Goal: Book appointment/travel/reservation

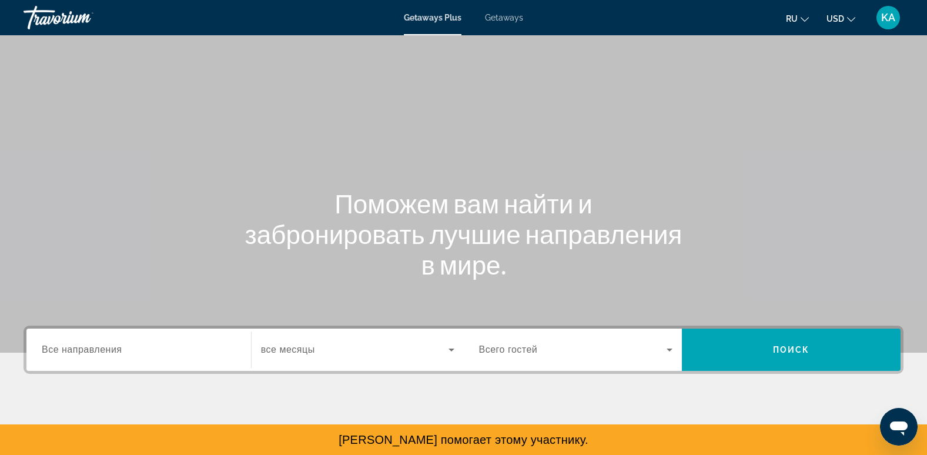
click at [509, 18] on span "Getaways" at bounding box center [504, 17] width 38 height 9
click at [799, 19] on button "ru English Español Français Italiano Português русский" at bounding box center [797, 18] width 23 height 17
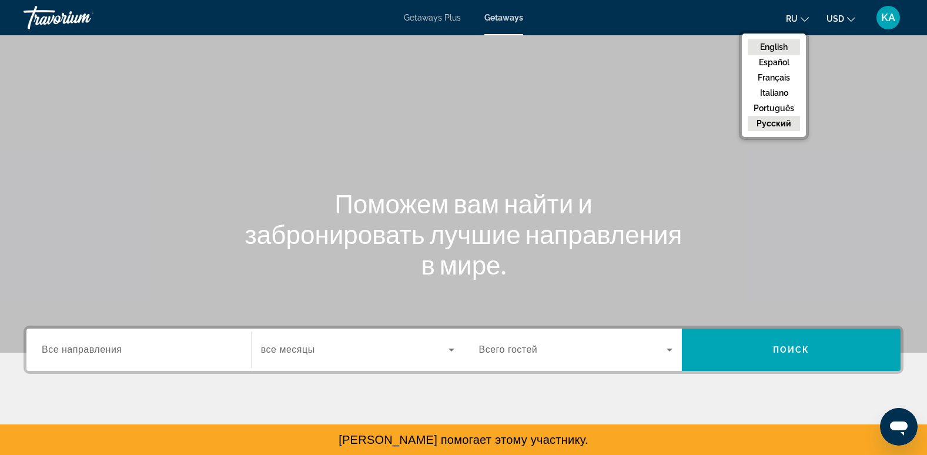
click at [778, 47] on button "English" at bounding box center [773, 46] width 52 height 15
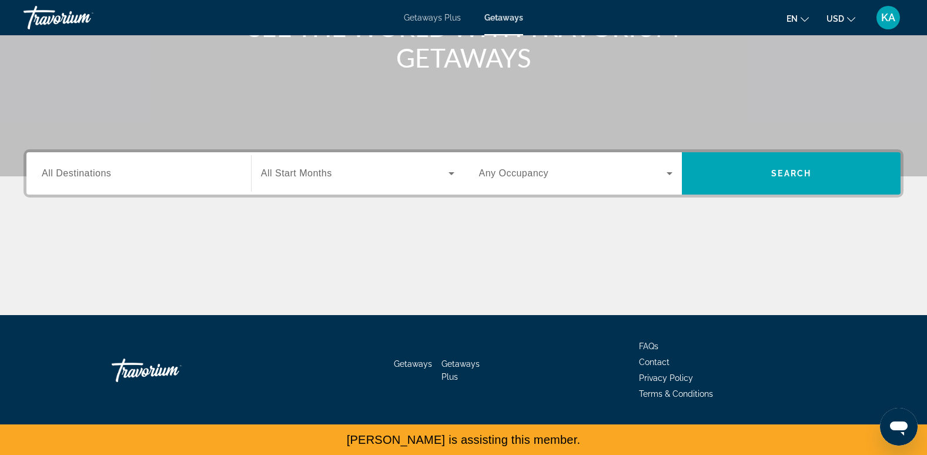
scroll to position [180, 0]
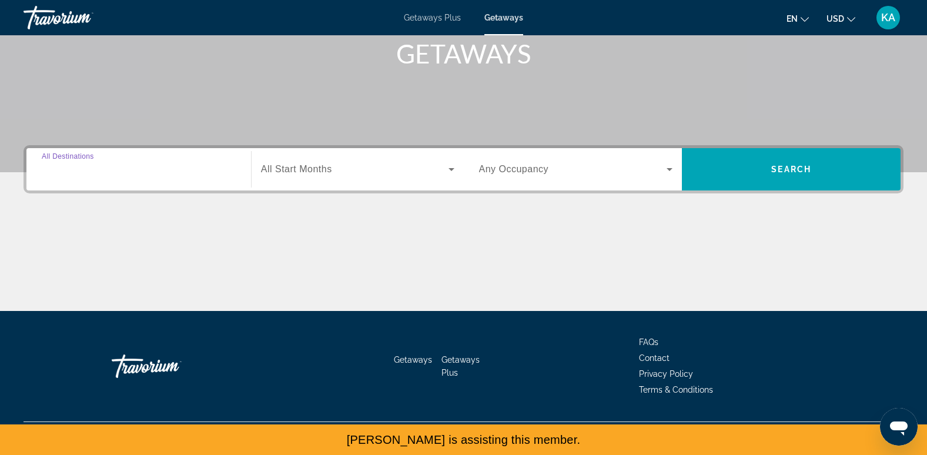
click at [116, 168] on input "Destination All Destinations" at bounding box center [139, 170] width 194 height 14
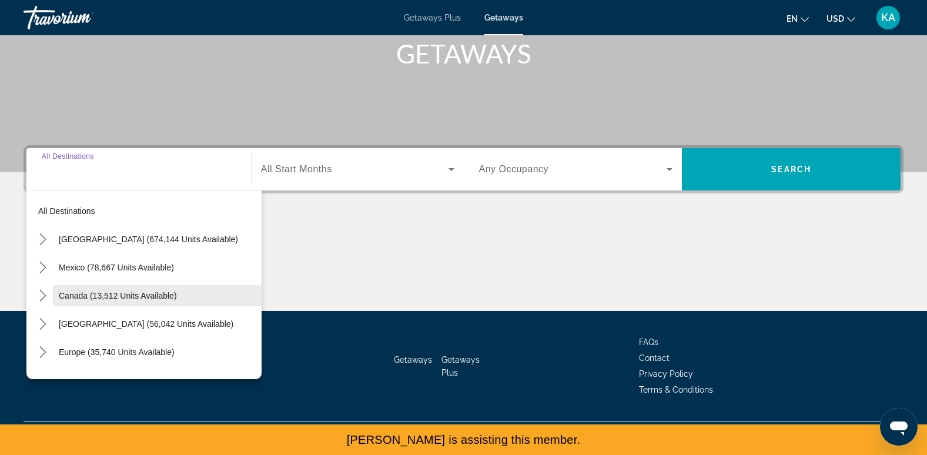
click at [89, 293] on span "Canada (13,512 units available)" at bounding box center [118, 295] width 118 height 9
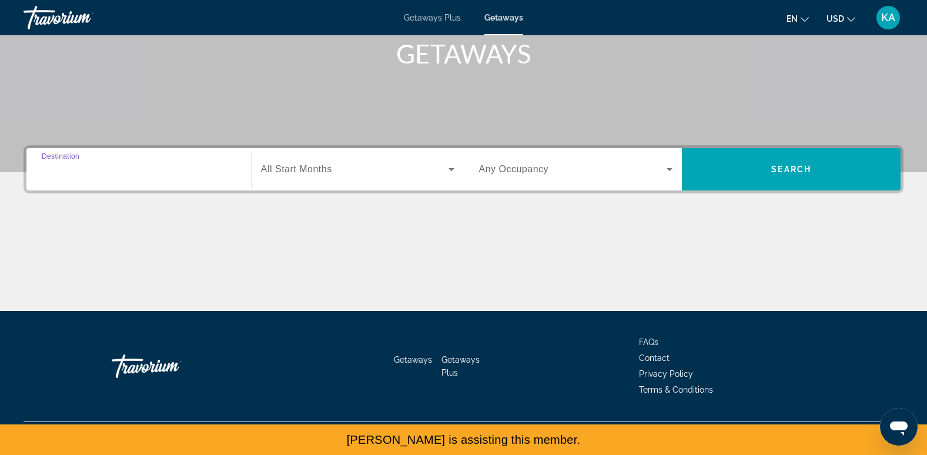
type input "**********"
click at [313, 179] on div "Search widget" at bounding box center [357, 169] width 193 height 33
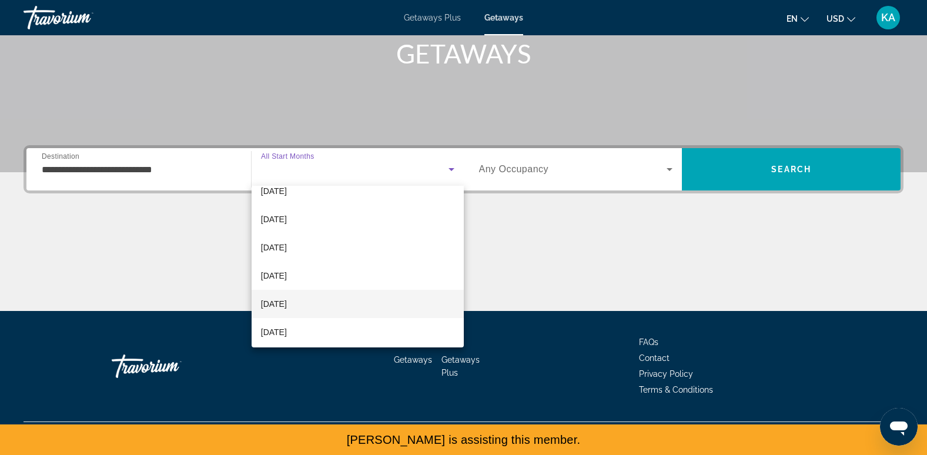
scroll to position [36, 0]
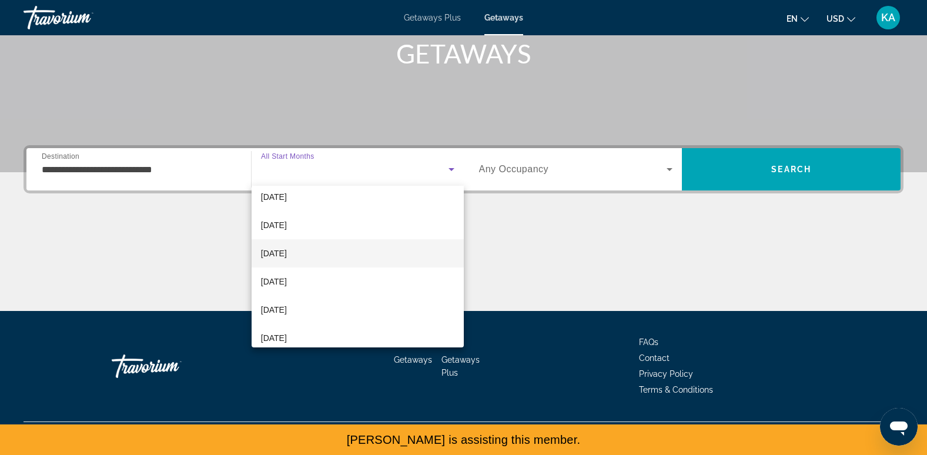
click at [324, 250] on mat-option "[DATE]" at bounding box center [357, 253] width 212 height 28
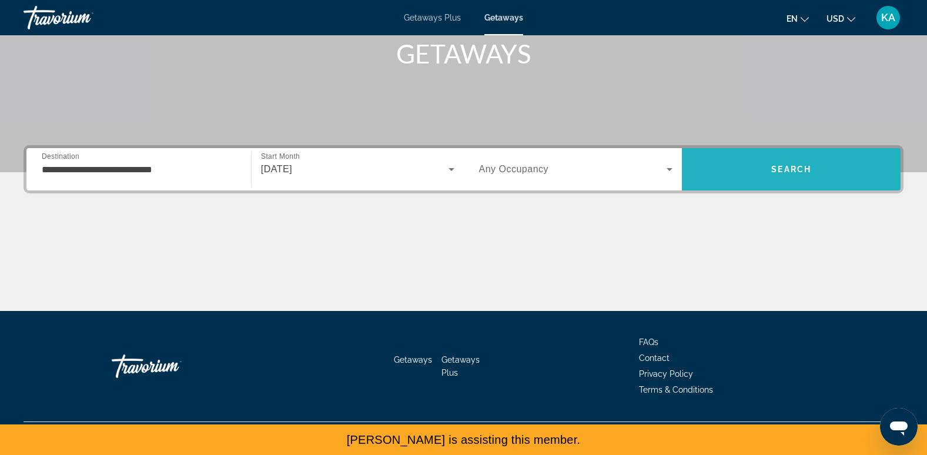
click at [744, 153] on span "Search" at bounding box center [791, 169] width 219 height 42
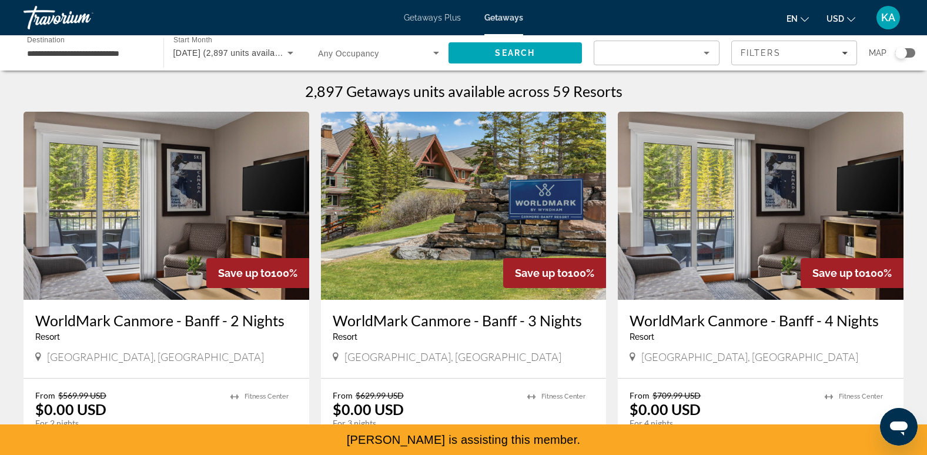
click at [176, 203] on img "Main content" at bounding box center [167, 206] width 286 height 188
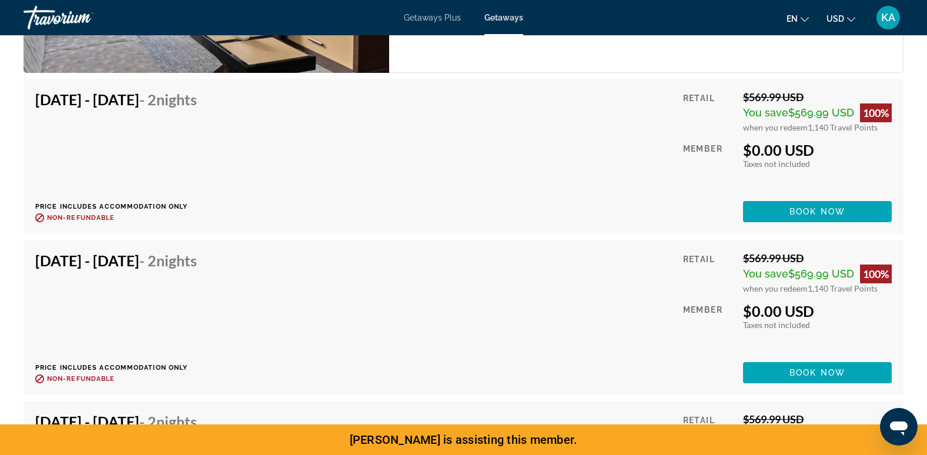
scroll to position [5784, 0]
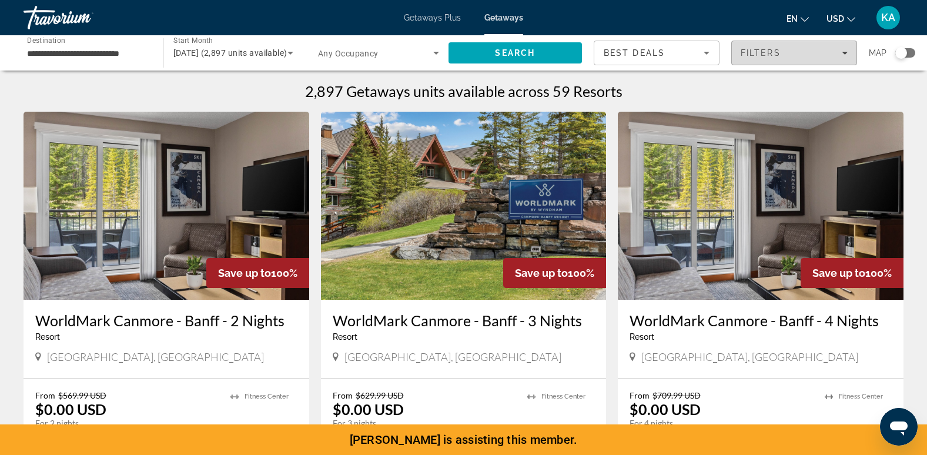
click at [801, 52] on div "Filters" at bounding box center [793, 52] width 107 height 9
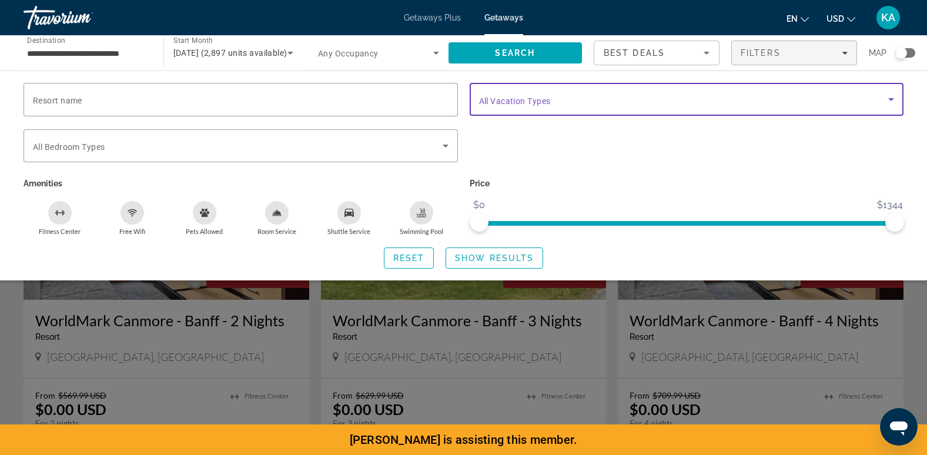
click at [816, 93] on span "Search widget" at bounding box center [684, 99] width 410 height 14
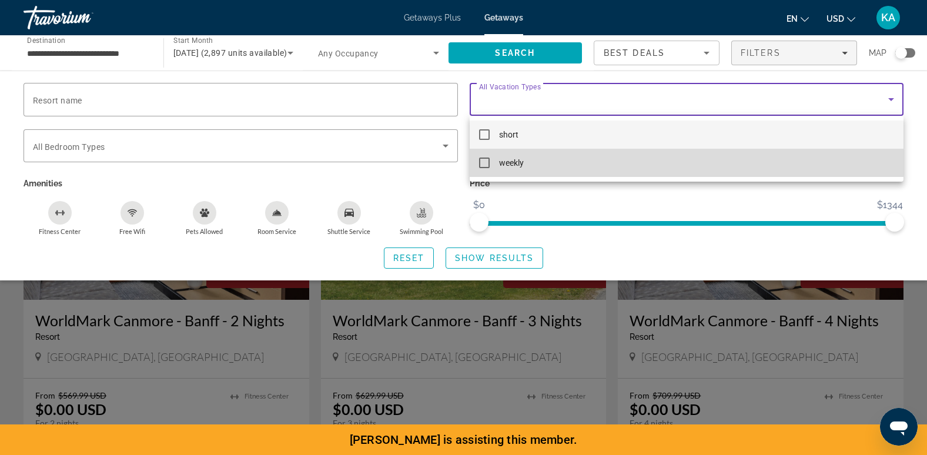
click at [582, 158] on mat-option "weekly" at bounding box center [686, 163] width 434 height 28
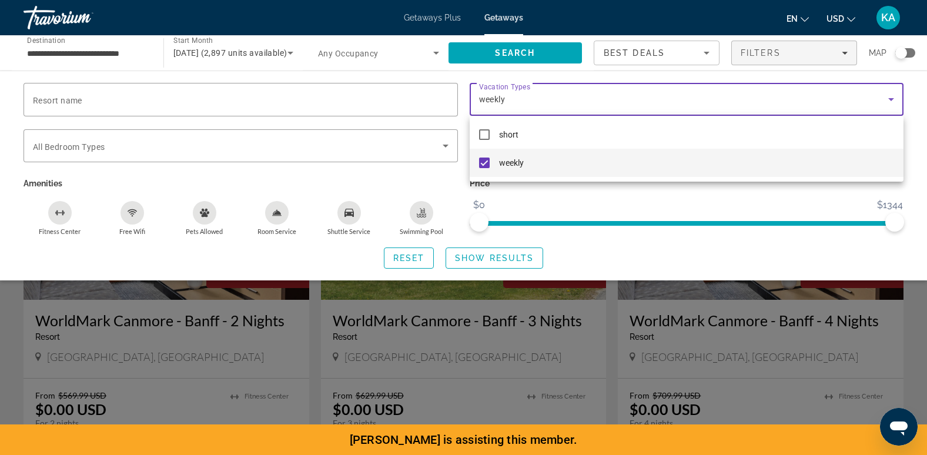
click at [514, 255] on div at bounding box center [463, 227] width 927 height 455
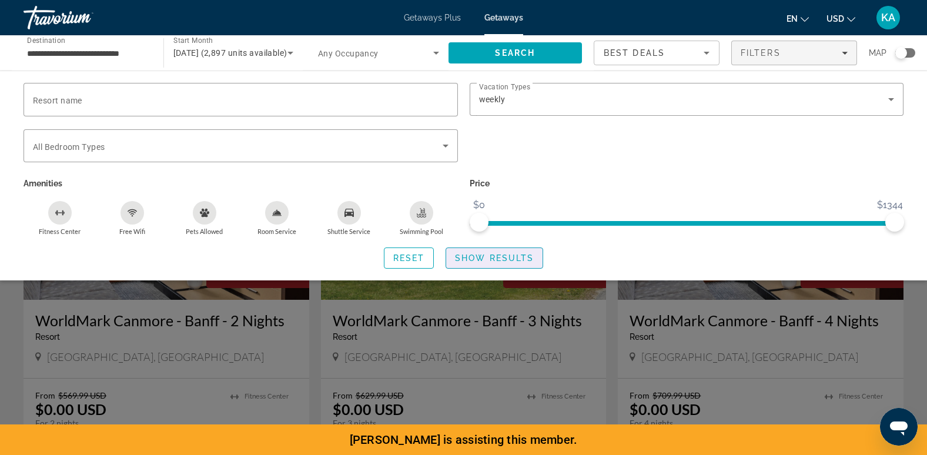
click at [514, 255] on span "Show Results" at bounding box center [494, 257] width 79 height 9
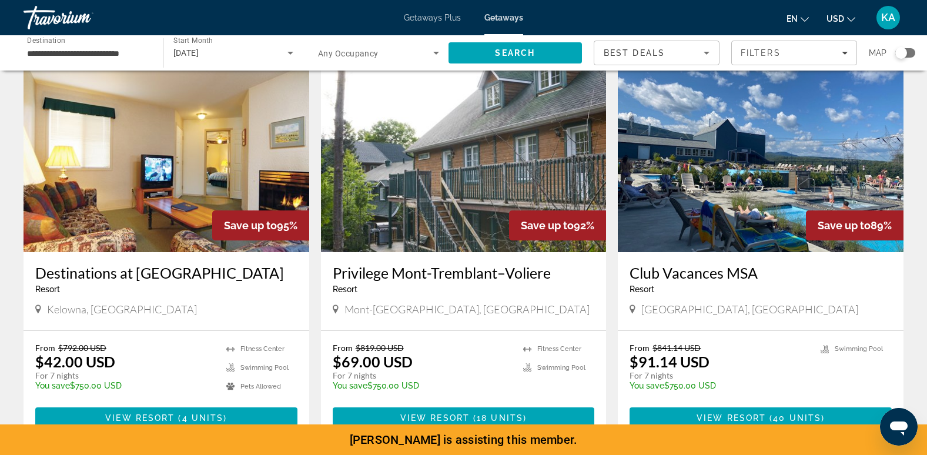
scroll to position [48, 0]
click at [171, 220] on img "Main content" at bounding box center [167, 157] width 286 height 188
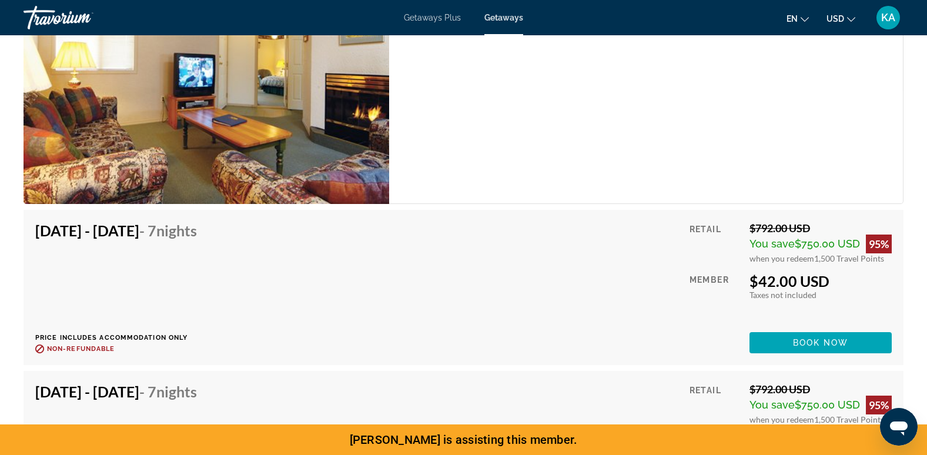
scroll to position [2252, 0]
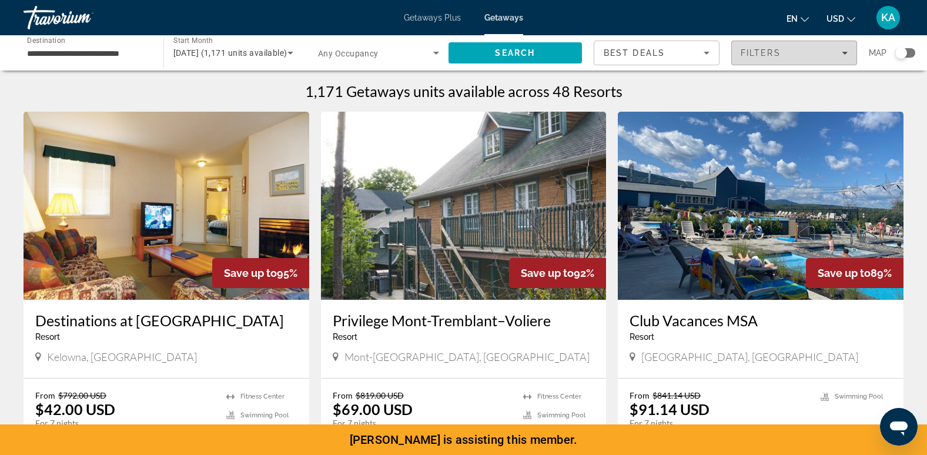
click at [791, 53] on div "Filters" at bounding box center [793, 52] width 107 height 9
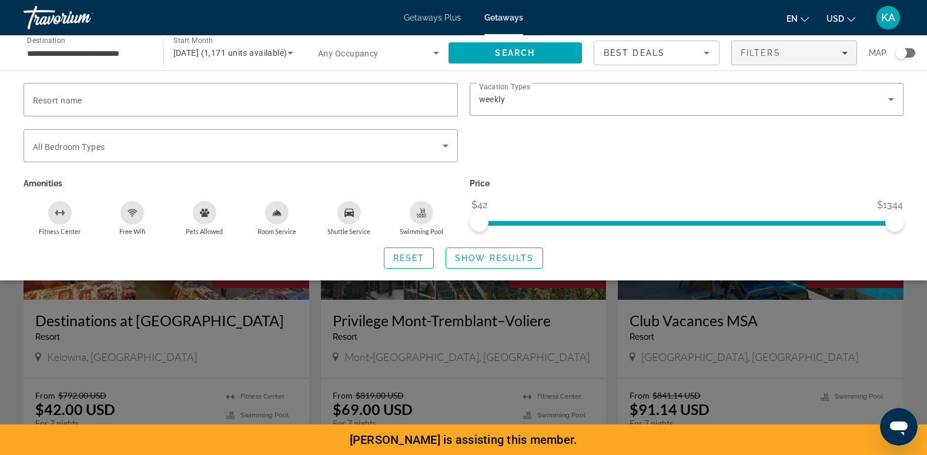
click at [12, 319] on div "Search widget" at bounding box center [463, 315] width 927 height 279
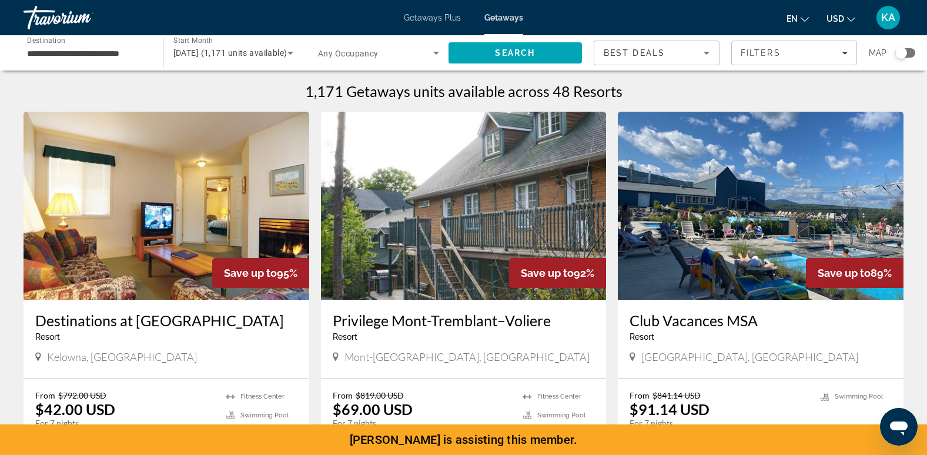
click at [291, 90] on div "1,171 Getaways units available across 48 Resorts" at bounding box center [464, 91] width 880 height 18
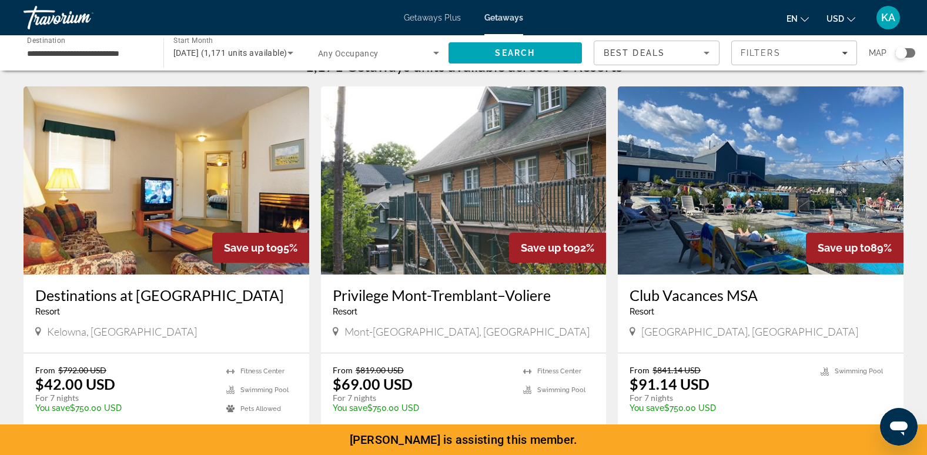
scroll to position [29, 0]
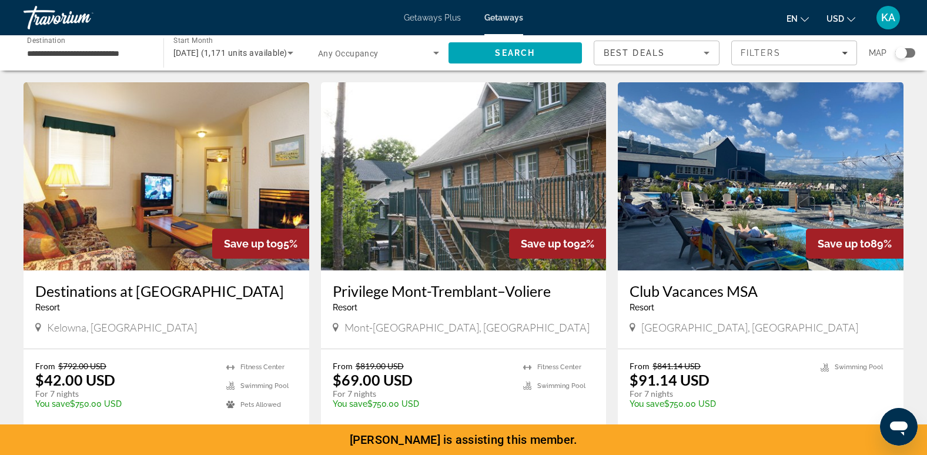
click at [202, 192] on img "Main content" at bounding box center [167, 176] width 286 height 188
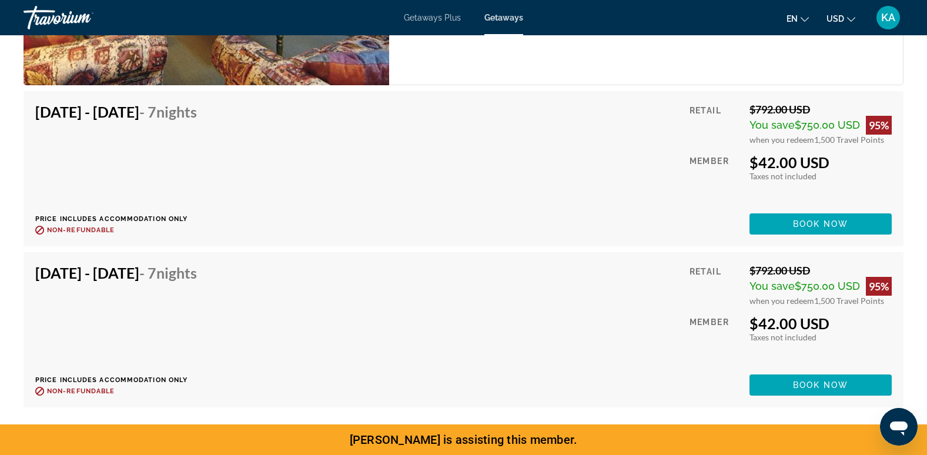
scroll to position [2272, 0]
